Goal: Navigation & Orientation: Find specific page/section

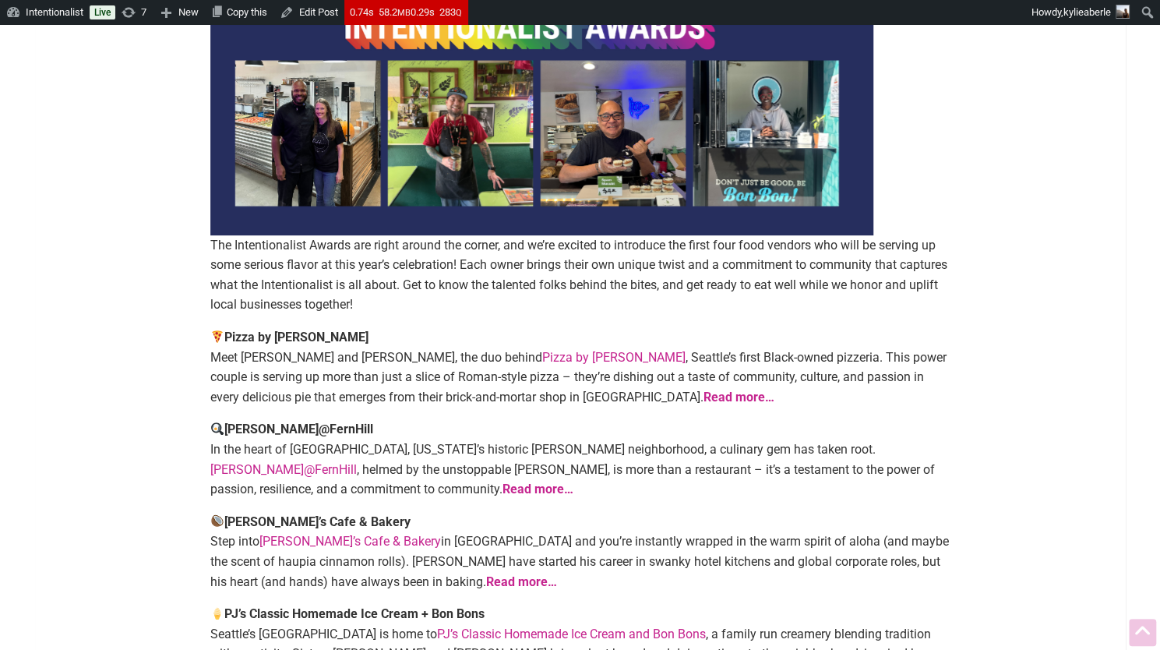
scroll to position [72, 0]
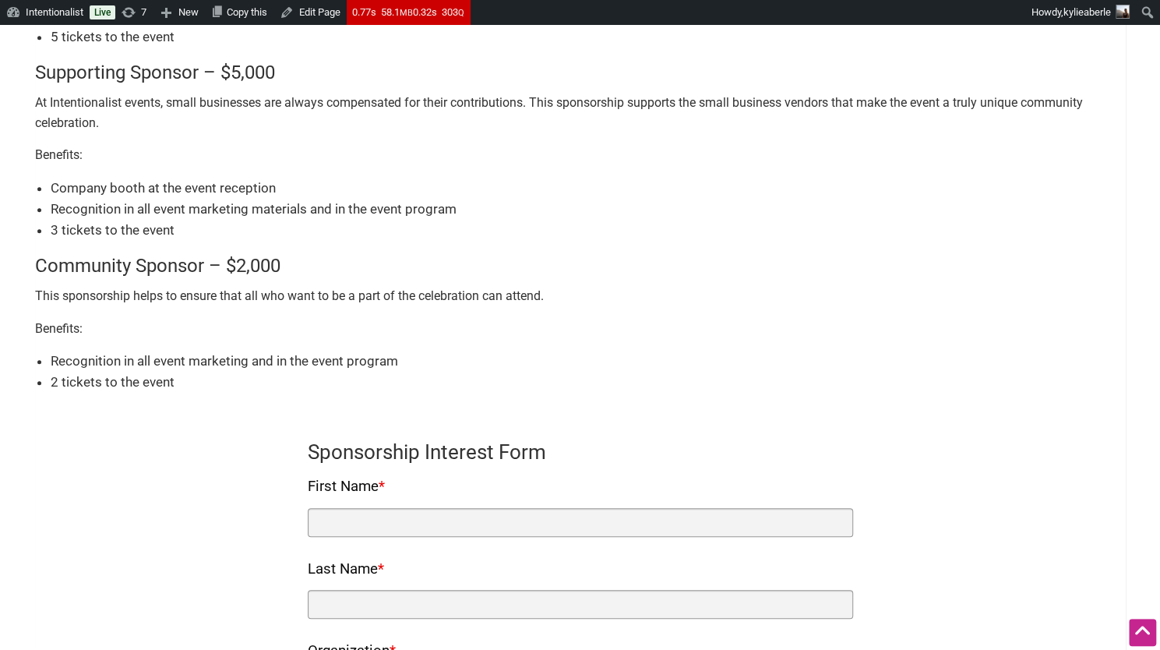
scroll to position [413, 0]
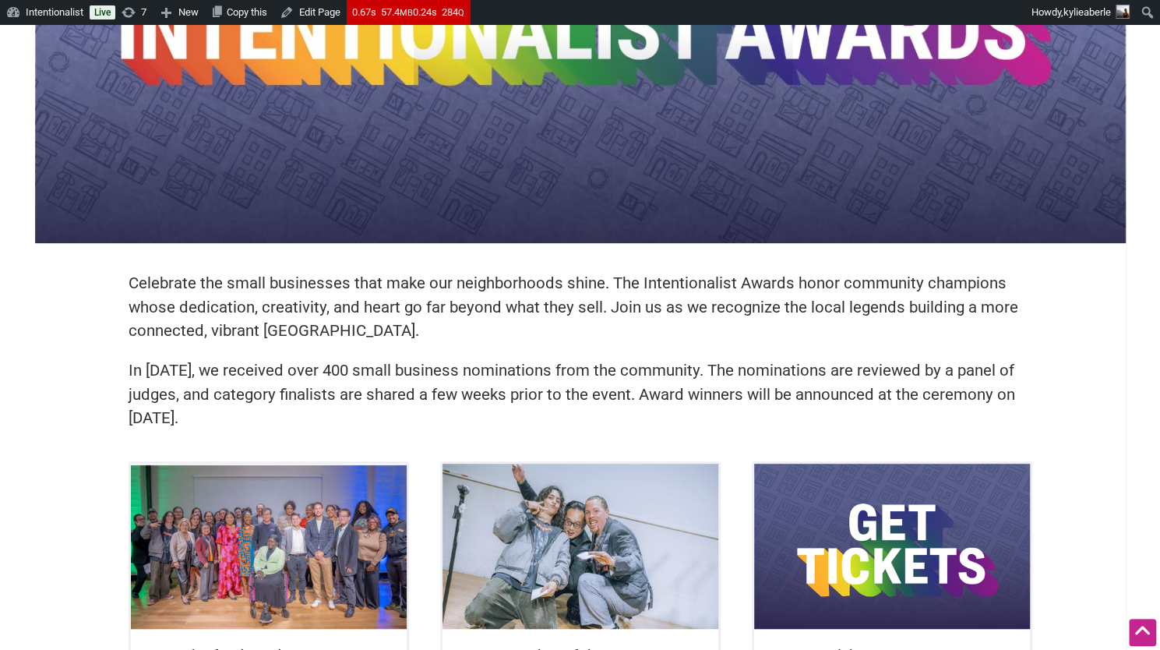
scroll to position [236, 0]
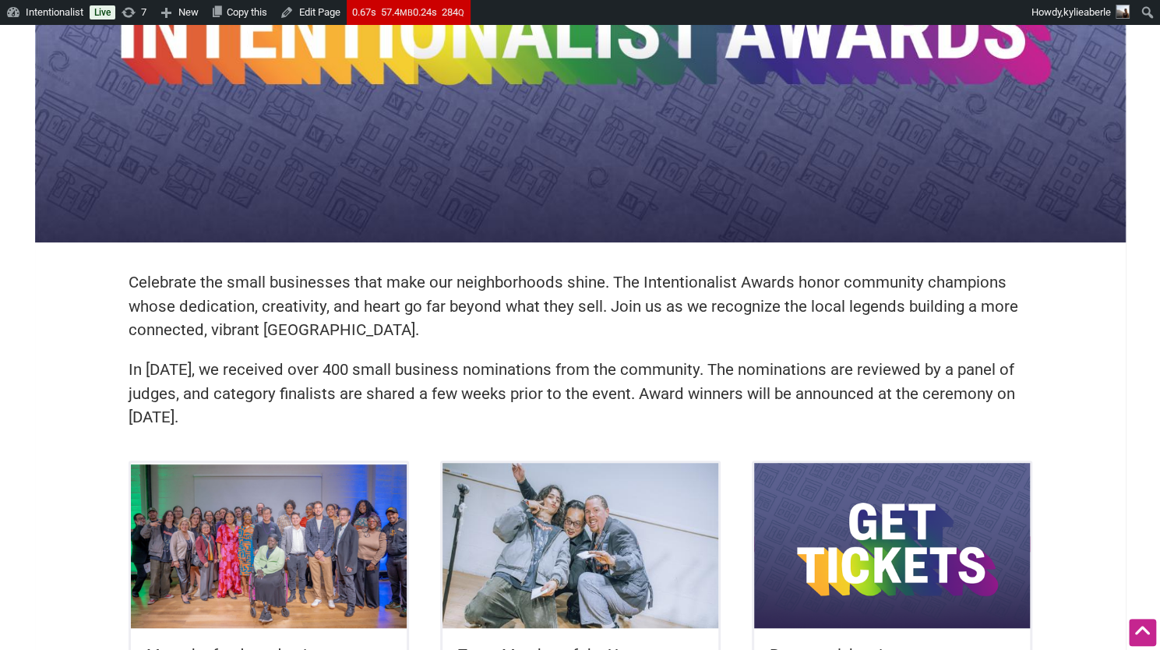
click at [924, 527] on img at bounding box center [892, 545] width 276 height 165
